Goal: Task Accomplishment & Management: Complete application form

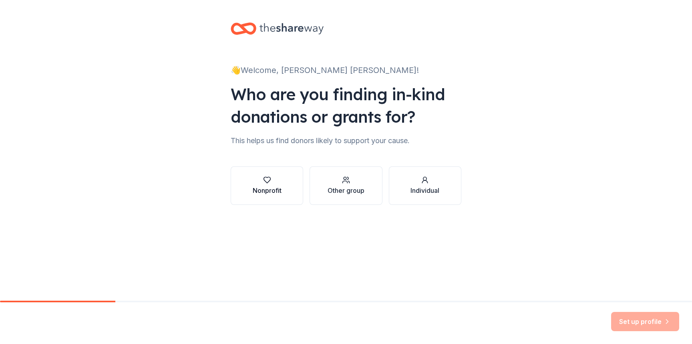
click at [272, 184] on div "Nonprofit" at bounding box center [267, 185] width 29 height 19
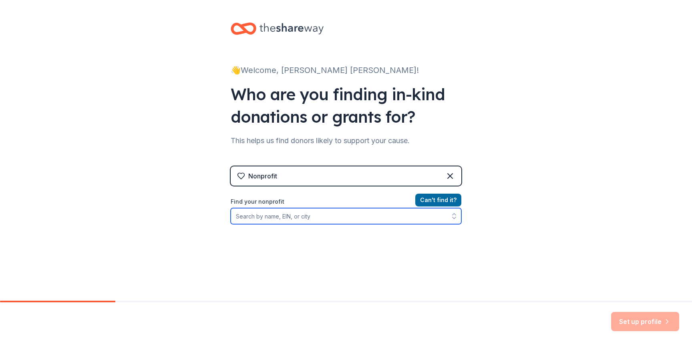
click at [330, 216] on input "Find your nonprofit" at bounding box center [346, 216] width 231 height 16
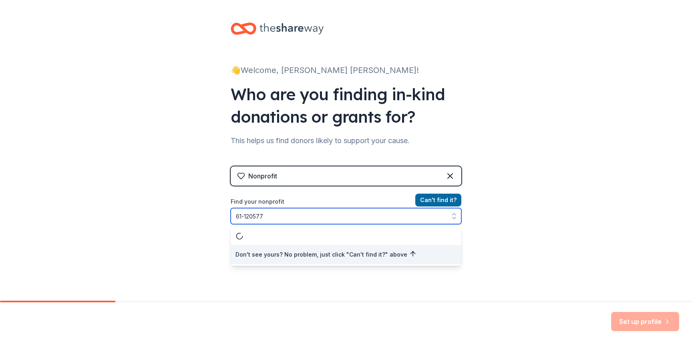
type input "61-1205778"
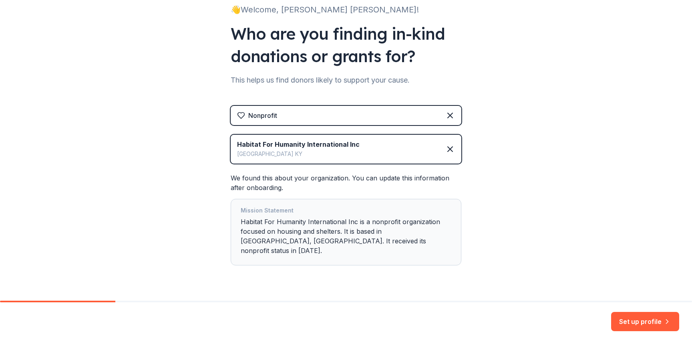
scroll to position [70, 0]
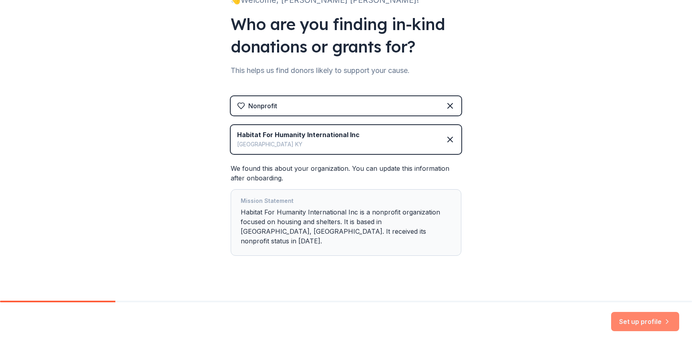
click at [630, 319] on button "Set up profile" at bounding box center [645, 321] width 68 height 19
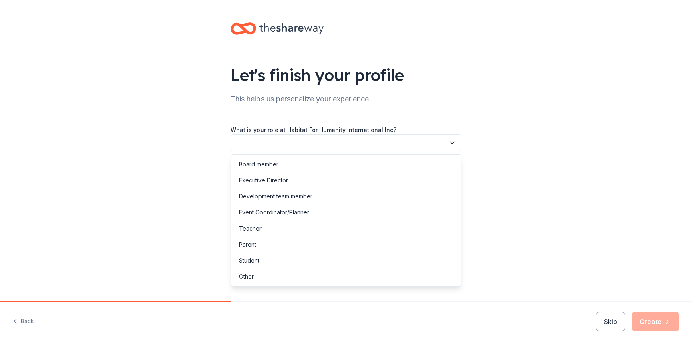
click at [322, 141] on button "button" at bounding box center [346, 142] width 231 height 17
click at [279, 183] on div "Executive Director" at bounding box center [263, 180] width 49 height 10
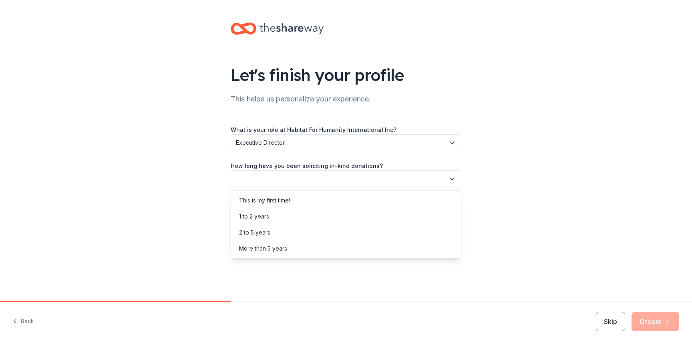
click at [343, 182] on button "button" at bounding box center [346, 178] width 231 height 17
click at [270, 218] on div "1 to 2 years" at bounding box center [346, 216] width 227 height 16
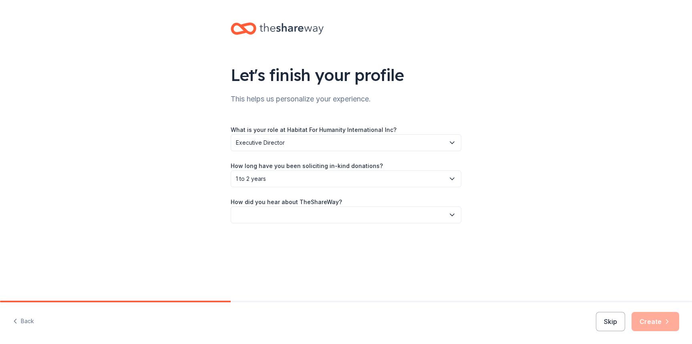
click at [270, 218] on button "button" at bounding box center [346, 214] width 231 height 17
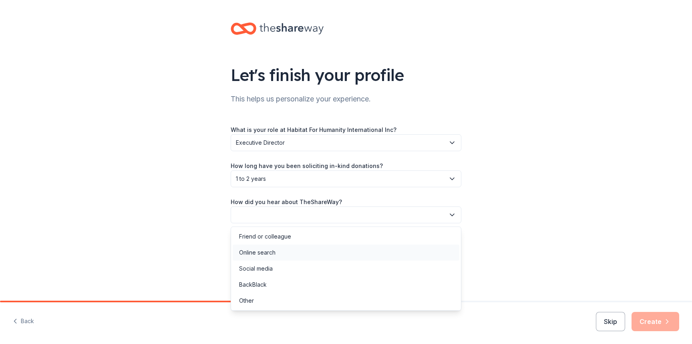
click at [268, 250] on div "Online search" at bounding box center [257, 253] width 36 height 10
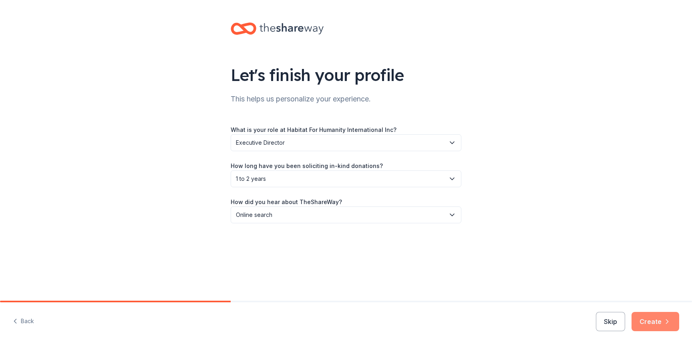
click at [657, 324] on button "Create" at bounding box center [656, 321] width 48 height 19
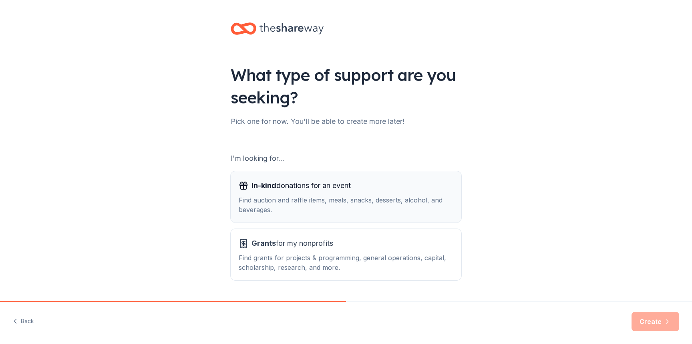
click at [396, 202] on div "Find auction and raffle items, meals, snacks, desserts, alcohol, and beverages." at bounding box center [346, 204] width 215 height 19
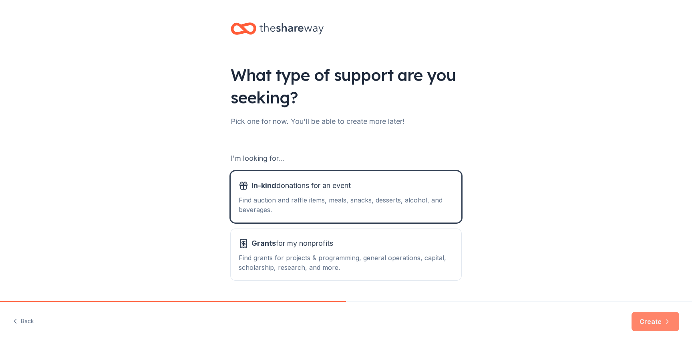
click at [655, 317] on button "Create" at bounding box center [656, 321] width 48 height 19
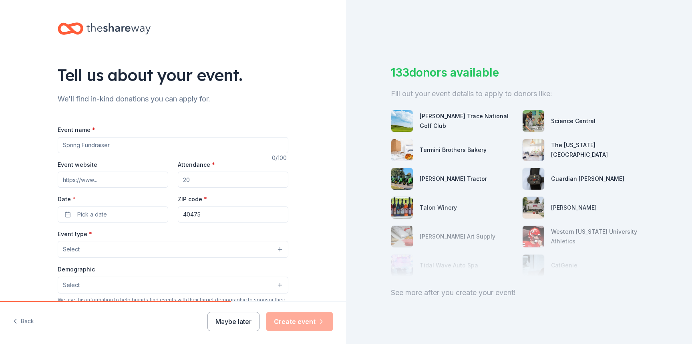
click at [119, 147] on input "Event name *" at bounding box center [173, 145] width 231 height 16
type input "Golf Tournament"
click at [95, 180] on input "Event website" at bounding box center [113, 179] width 111 height 16
type input "www.hfhmcc.org"
click at [202, 179] on input "Attendance *" at bounding box center [233, 179] width 111 height 16
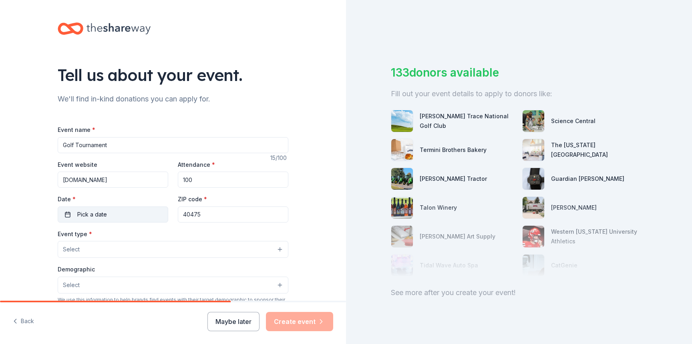
type input "100"
click at [122, 213] on button "Pick a date" at bounding box center [113, 214] width 111 height 16
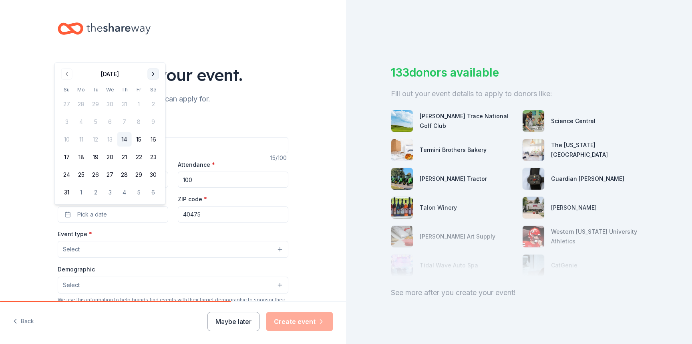
click at [152, 74] on button "Go to next month" at bounding box center [153, 74] width 11 height 11
click at [152, 95] on button "Go to next month" at bounding box center [153, 91] width 11 height 11
click at [123, 159] on button "16" at bounding box center [124, 157] width 14 height 14
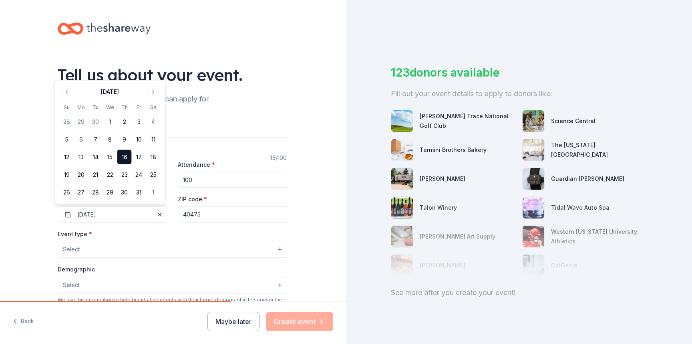
click at [208, 213] on input "40475" at bounding box center [233, 214] width 111 height 16
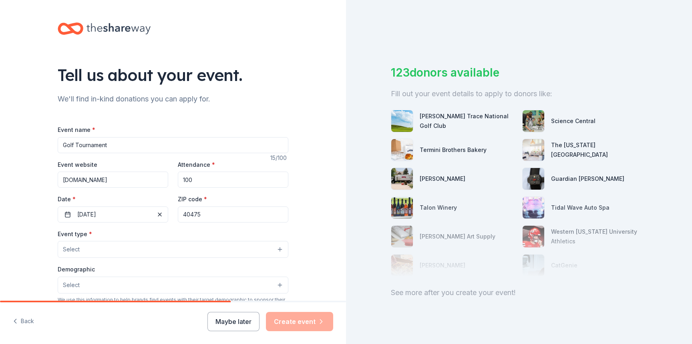
click at [121, 252] on button "Select" at bounding box center [173, 249] width 231 height 17
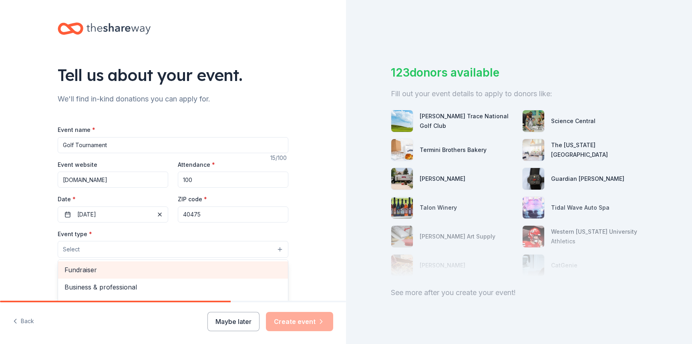
click at [105, 276] on div "Fundraiser" at bounding box center [173, 269] width 230 height 17
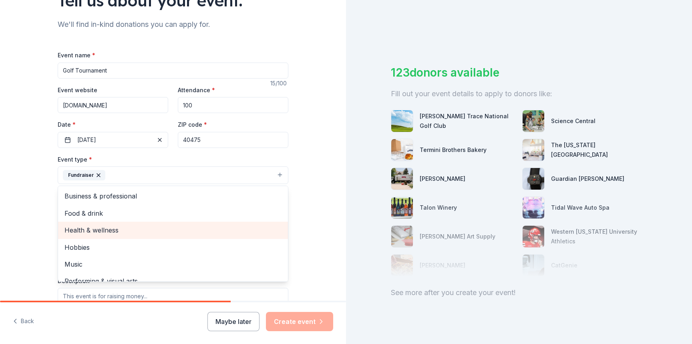
scroll to position [10, 0]
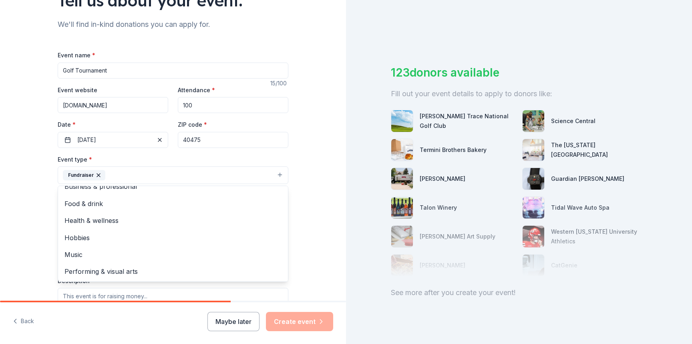
click at [300, 186] on div "Tell us about your event. We'll find in-kind donations you can apply for. Event…" at bounding box center [173, 192] width 346 height 534
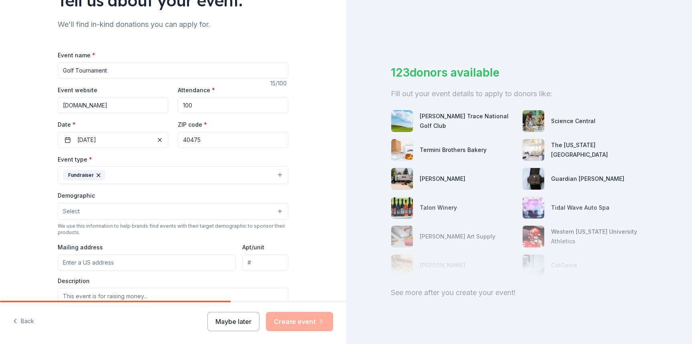
click at [180, 213] on button "Select" at bounding box center [173, 211] width 231 height 17
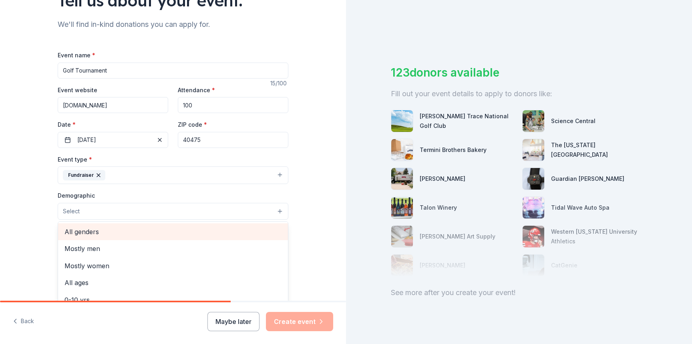
click at [101, 228] on span "All genders" at bounding box center [173, 231] width 217 height 10
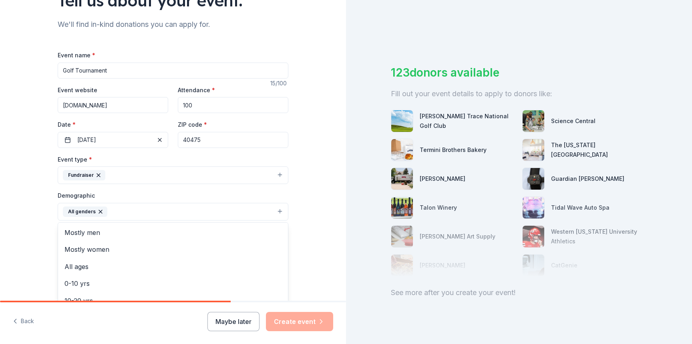
click at [317, 209] on div "Tell us about your event. We'll find in-kind donations you can apply for. Event…" at bounding box center [173, 192] width 346 height 535
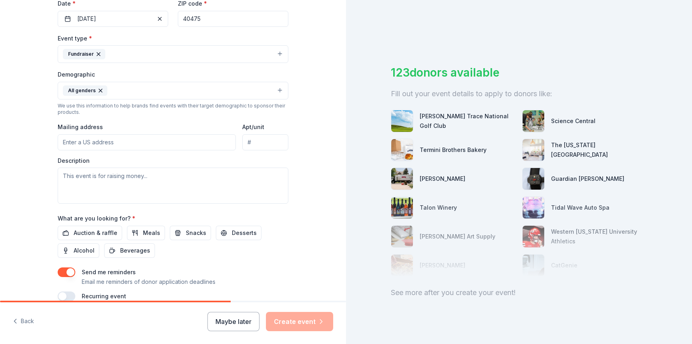
scroll to position [202, 0]
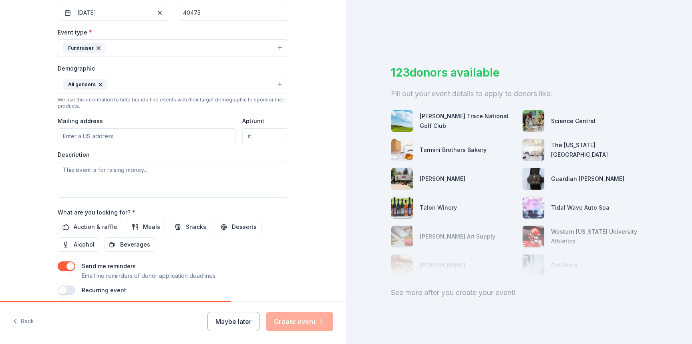
click at [109, 138] on input "Mailing address" at bounding box center [147, 136] width 178 height 16
type input "1417 E MAIN ST"
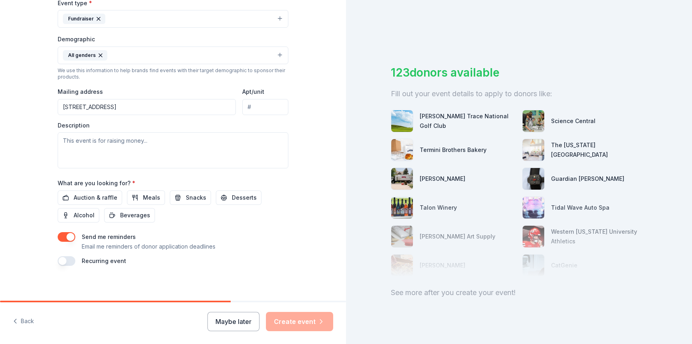
scroll to position [234, 0]
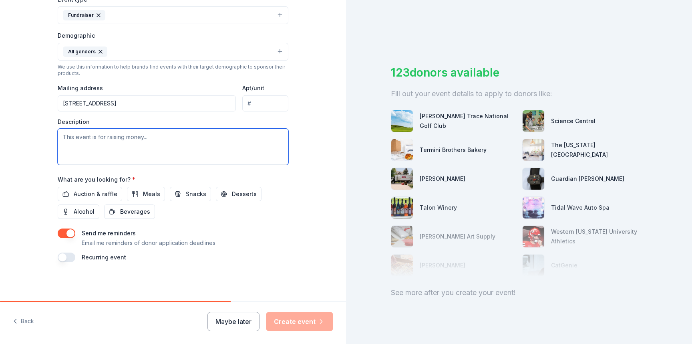
click at [134, 141] on textarea at bounding box center [173, 147] width 231 height 36
type textarea "This event is for raising money to help build affordable housing for underprivi…"
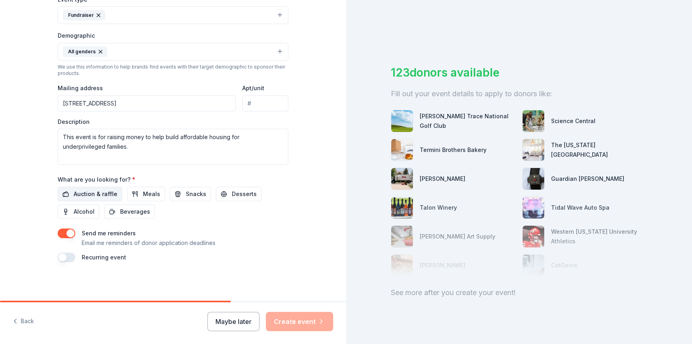
click at [91, 197] on span "Auction & raffle" at bounding box center [96, 194] width 44 height 10
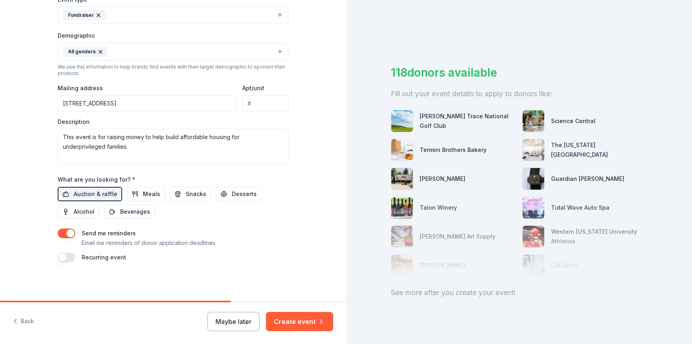
scroll to position [12, 0]
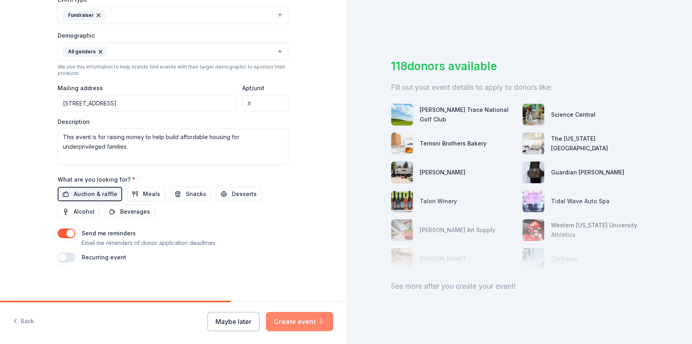
click at [312, 325] on button "Create event" at bounding box center [299, 321] width 67 height 19
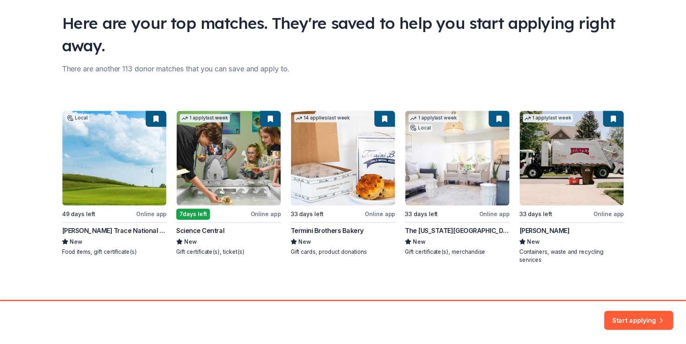
scroll to position [56, 0]
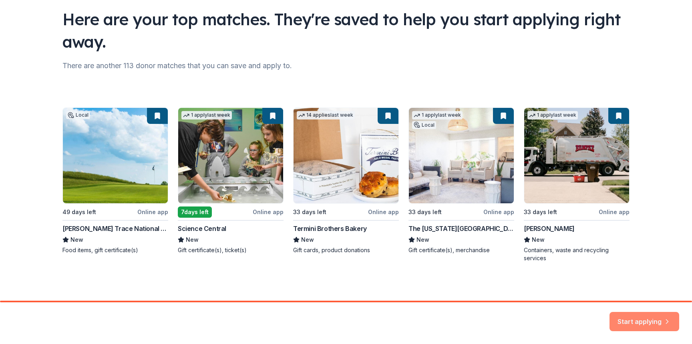
click at [655, 319] on button "Start applying" at bounding box center [645, 318] width 70 height 19
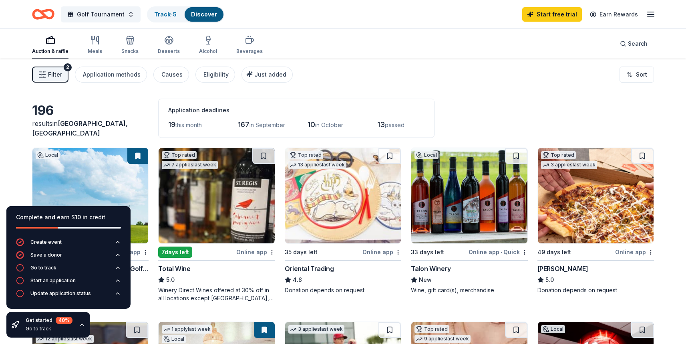
click at [335, 50] on div "Auction & raffle Meals Snacks Desserts Alcohol Beverages Search" at bounding box center [343, 44] width 622 height 30
click at [568, 15] on link "Start free trial" at bounding box center [552, 14] width 60 height 14
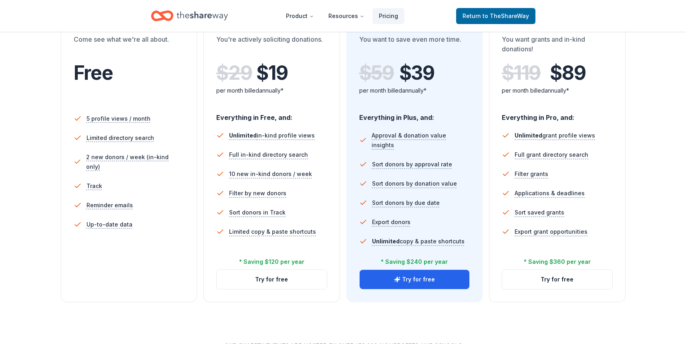
scroll to position [158, 0]
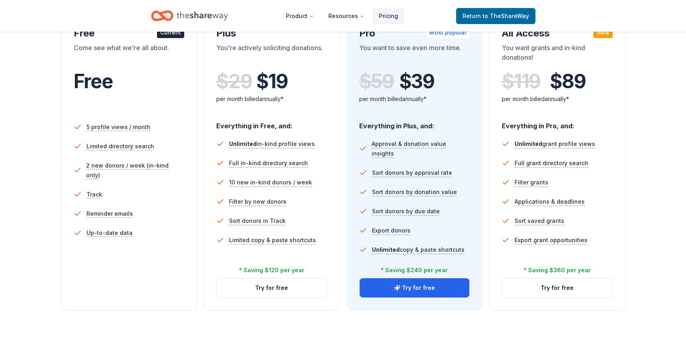
click at [159, 249] on div "5 profile views / month Limited directory search 2 new donors / week (in-kind o…" at bounding box center [129, 194] width 111 height 160
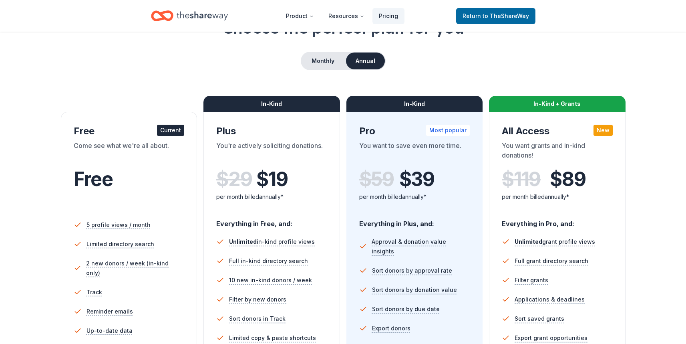
scroll to position [0, 0]
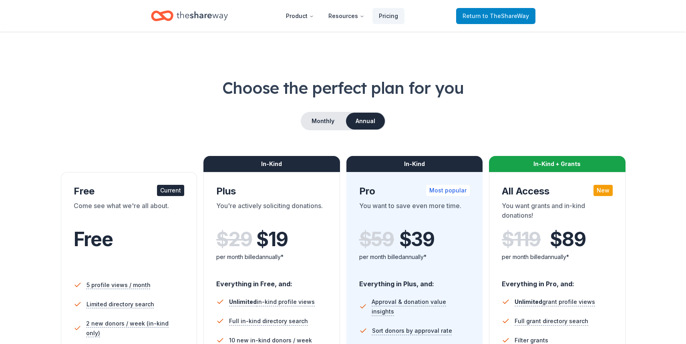
click at [490, 17] on span "to TheShareWay" at bounding box center [506, 15] width 46 height 7
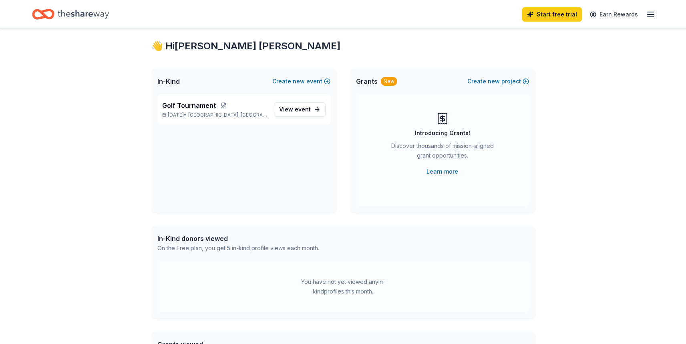
scroll to position [23, 0]
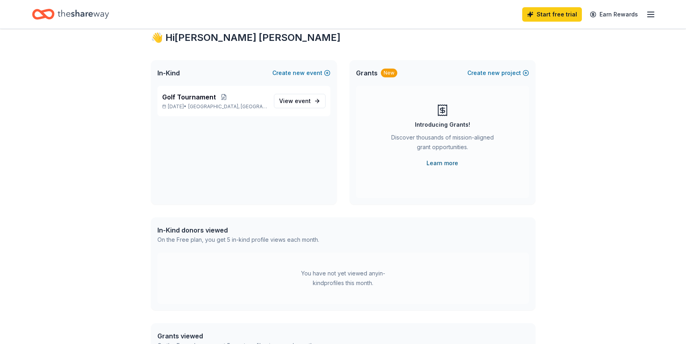
click at [445, 165] on link "Learn more" at bounding box center [443, 163] width 32 height 10
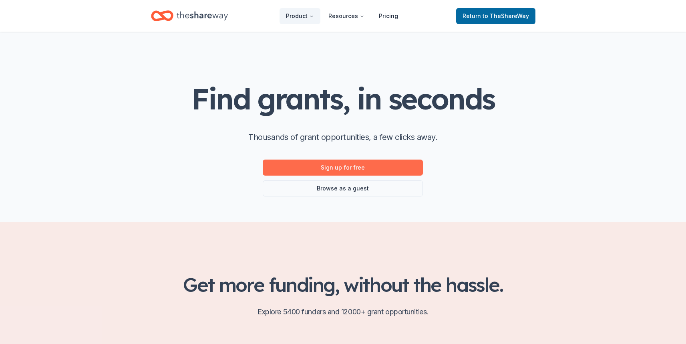
click at [358, 169] on link "Sign up for free" at bounding box center [343, 167] width 160 height 16
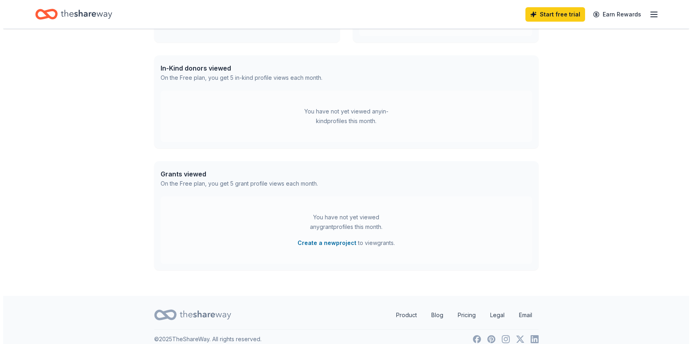
scroll to position [195, 0]
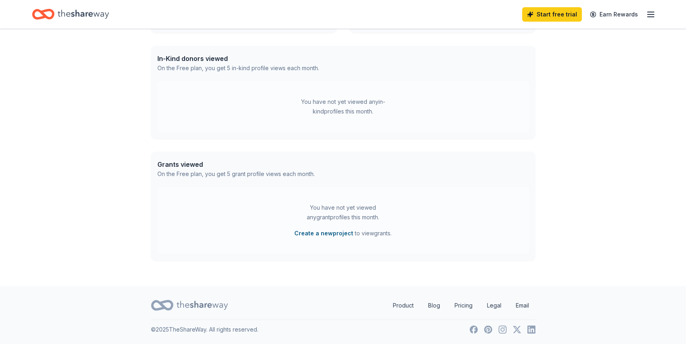
click at [337, 234] on button "Create a new project" at bounding box center [323, 233] width 59 height 10
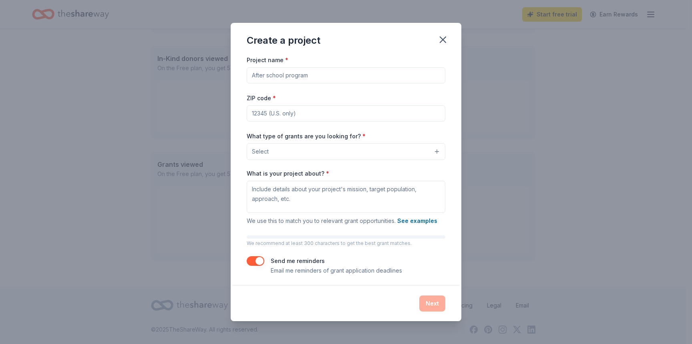
click at [314, 74] on input "Project name *" at bounding box center [346, 75] width 199 height 16
type input "Richmond Home Build"
click at [296, 111] on input "ZIP code *" at bounding box center [346, 113] width 199 height 16
type input "40475"
click at [262, 148] on span "Select" at bounding box center [260, 152] width 17 height 10
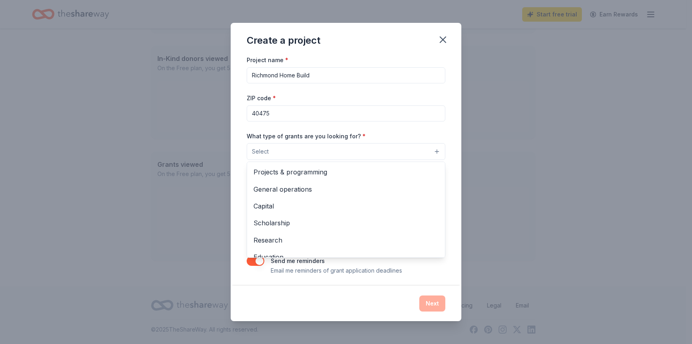
scroll to position [0, 0]
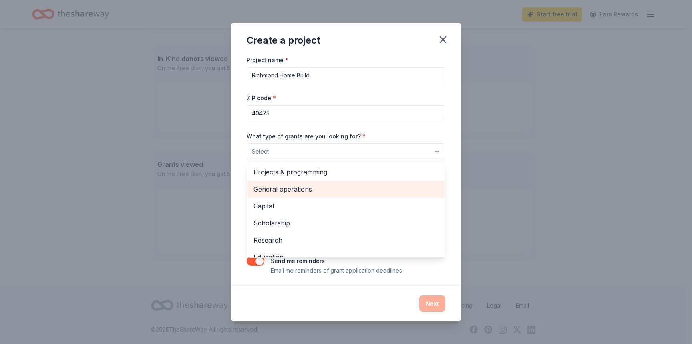
click at [301, 191] on span "General operations" at bounding box center [346, 189] width 185 height 10
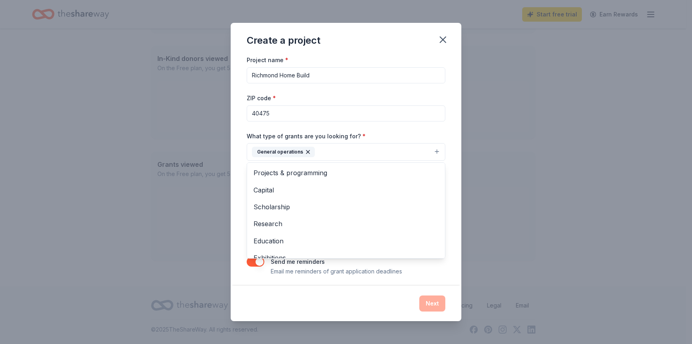
click at [487, 174] on div "Create a project Project name * Richmond Home Build ZIP code * 40475 What type …" at bounding box center [346, 172] width 692 height 344
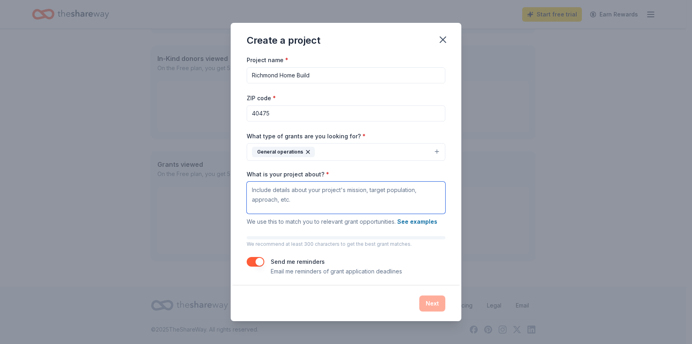
click at [318, 196] on textarea "What is your project about? *" at bounding box center [346, 197] width 199 height 32
type textarea "Habitat for Humanity builds safe, decent and affordable homes for families in n…"
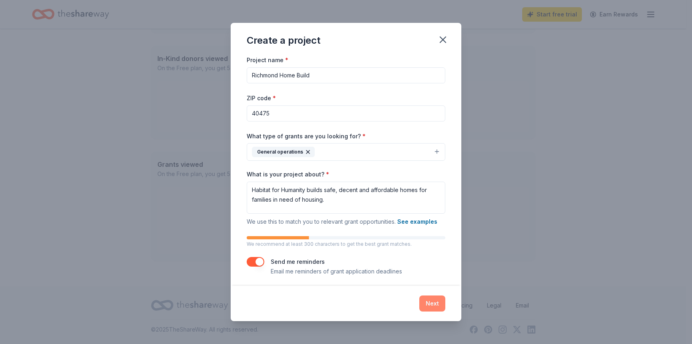
click at [430, 305] on button "Next" at bounding box center [432, 303] width 26 height 16
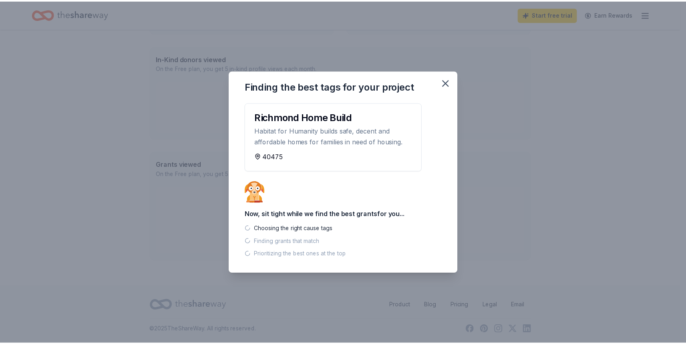
scroll to position [179, 0]
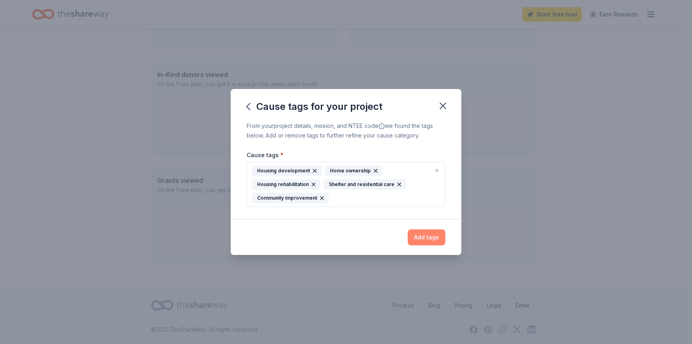
click at [426, 240] on button "Add tags" at bounding box center [427, 237] width 38 height 16
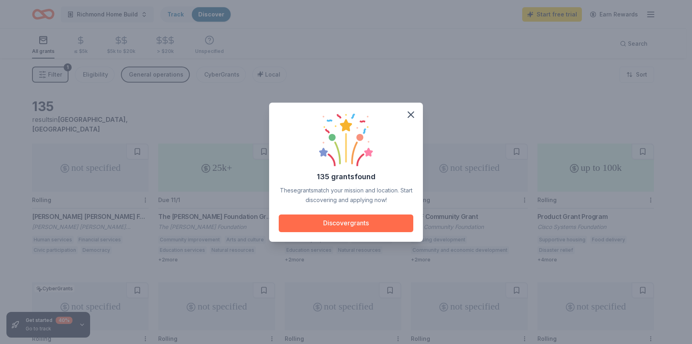
click at [372, 222] on button "Discover grants" at bounding box center [346, 223] width 135 height 18
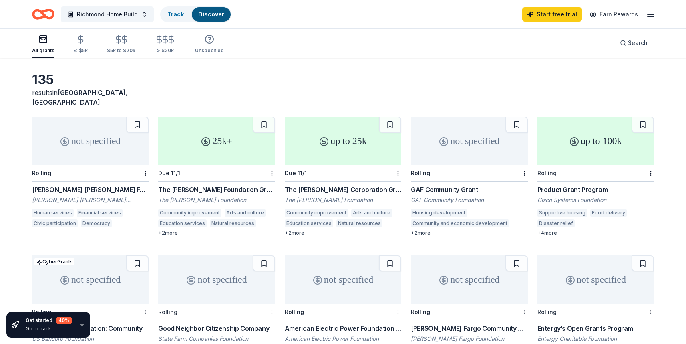
scroll to position [27, 0]
click at [243, 184] on div "The [PERSON_NAME] Foundation Grant" at bounding box center [216, 189] width 117 height 10
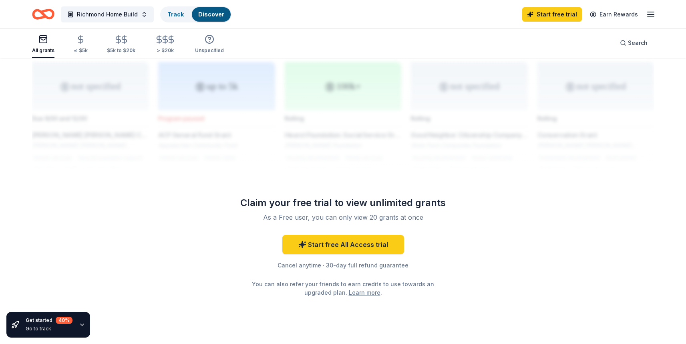
scroll to position [667, 0]
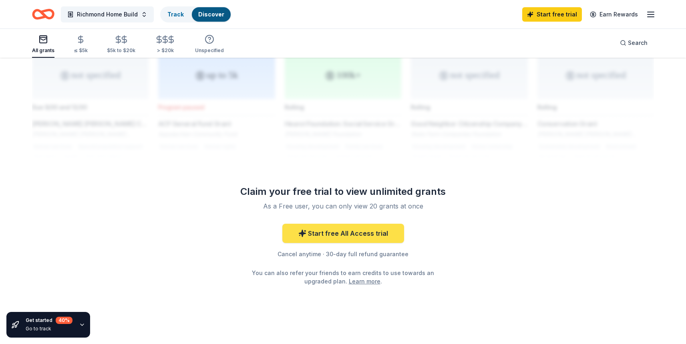
click at [363, 226] on link "Start free All Access trial" at bounding box center [343, 233] width 122 height 19
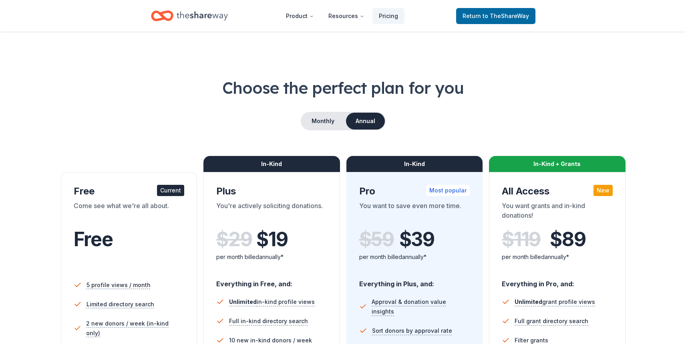
click at [159, 253] on div "Free" at bounding box center [129, 250] width 111 height 44
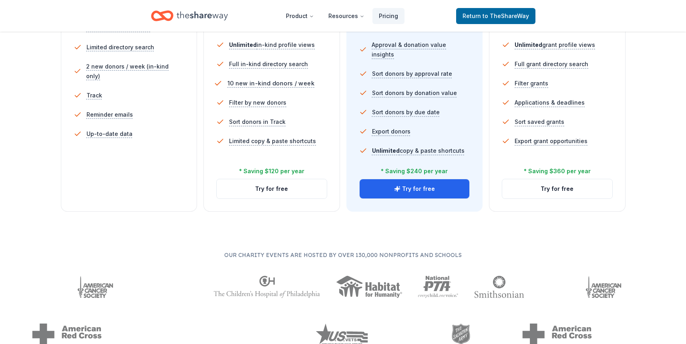
scroll to position [258, 0]
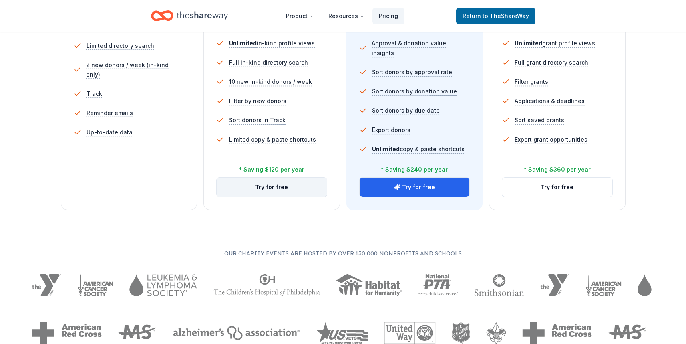
click at [287, 190] on button "Try for free" at bounding box center [272, 186] width 110 height 19
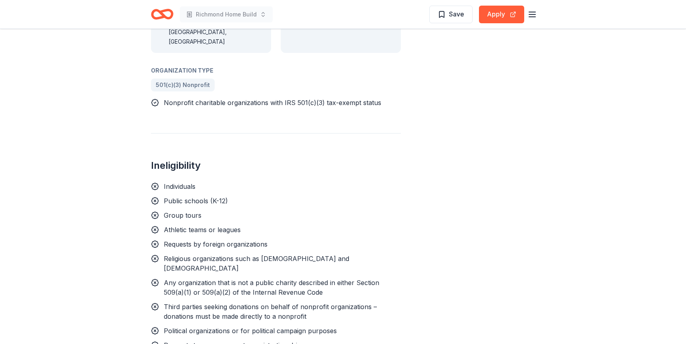
scroll to position [571, 0]
